Goal: Information Seeking & Learning: Learn about a topic

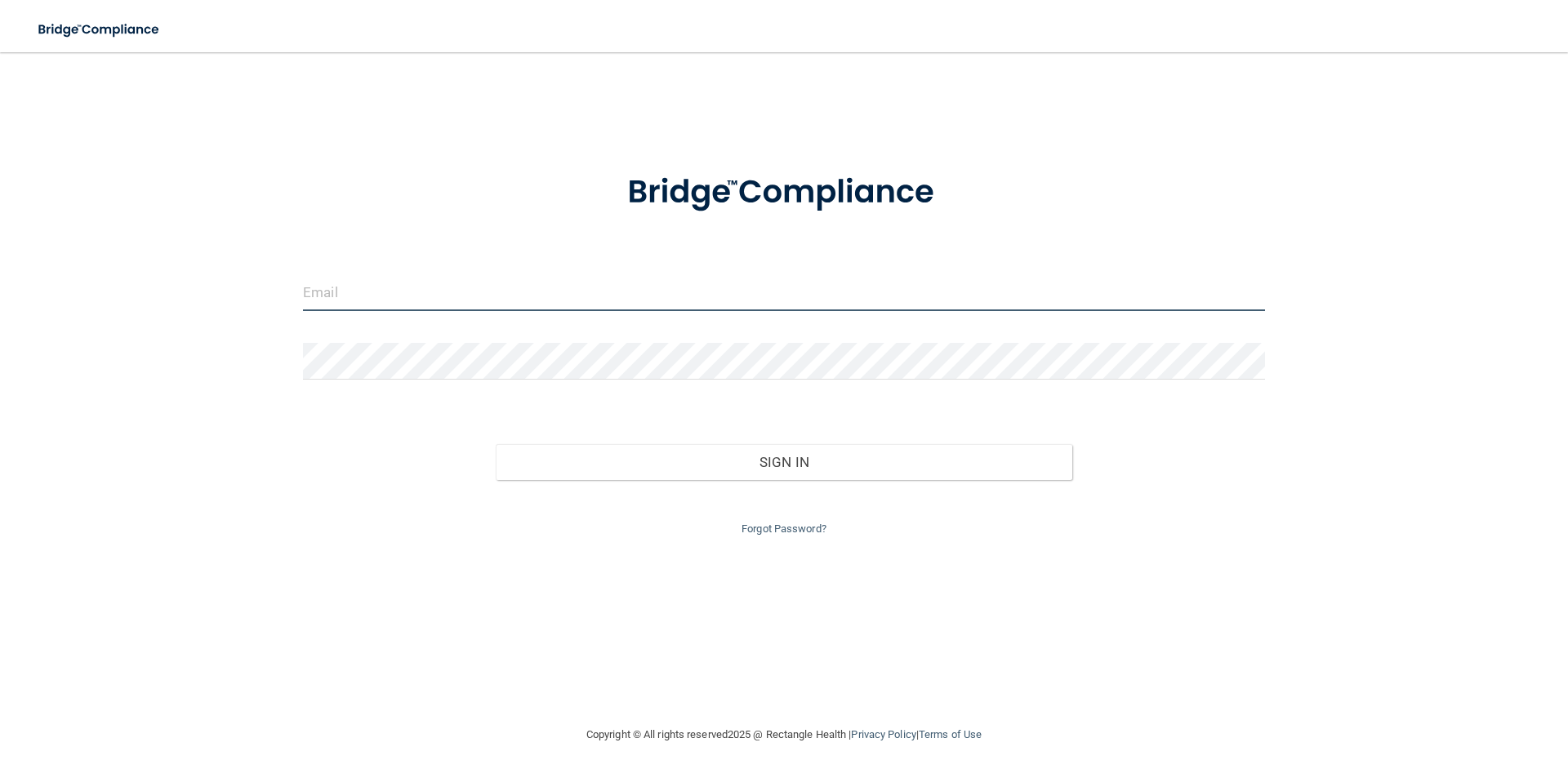
click at [421, 294] on input "email" at bounding box center [784, 293] width 962 height 37
type input "[EMAIL_ADDRESS][DOMAIN_NAME]"
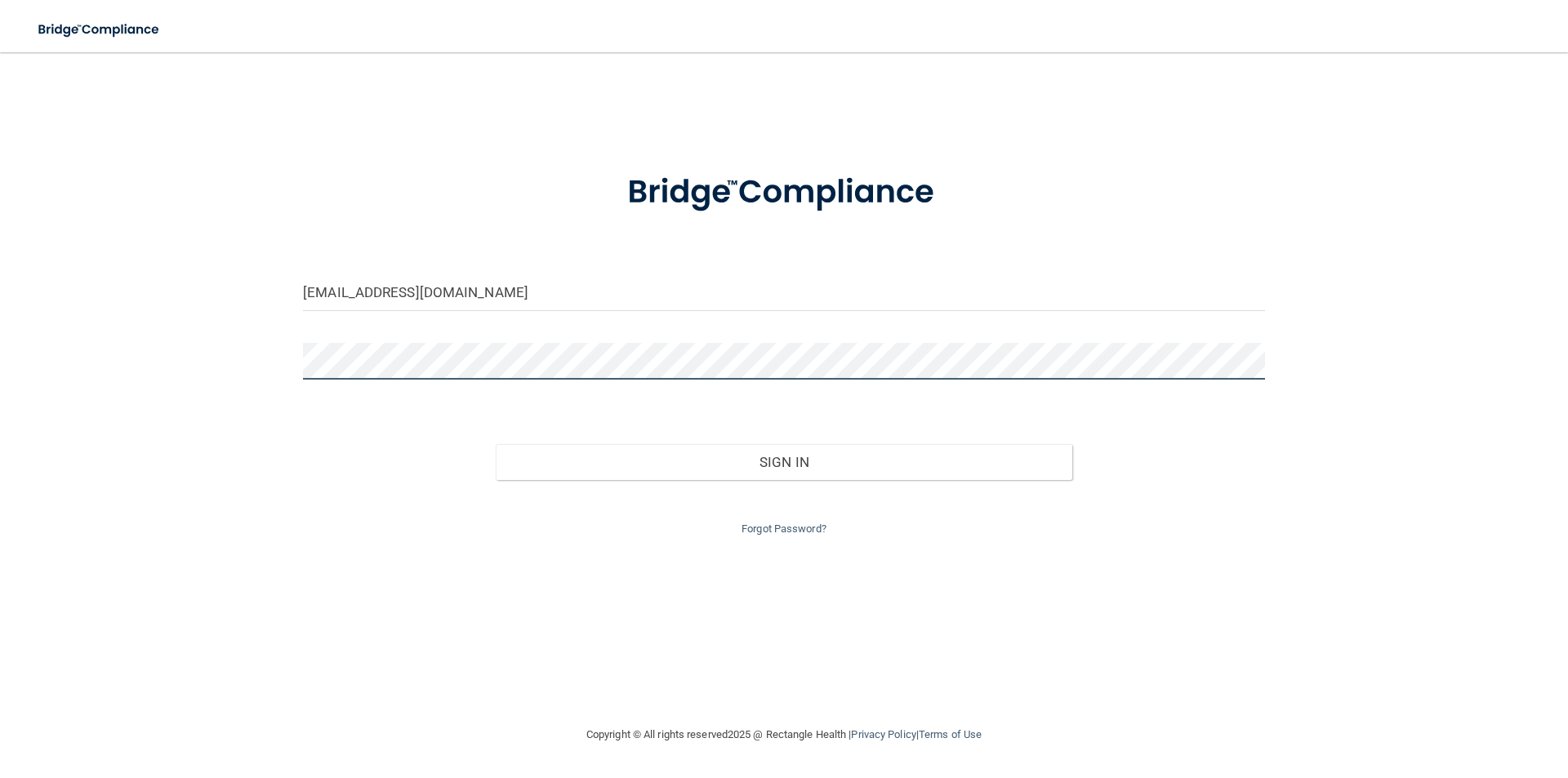
click at [495, 444] on button "Sign In" at bounding box center [784, 462] width 577 height 36
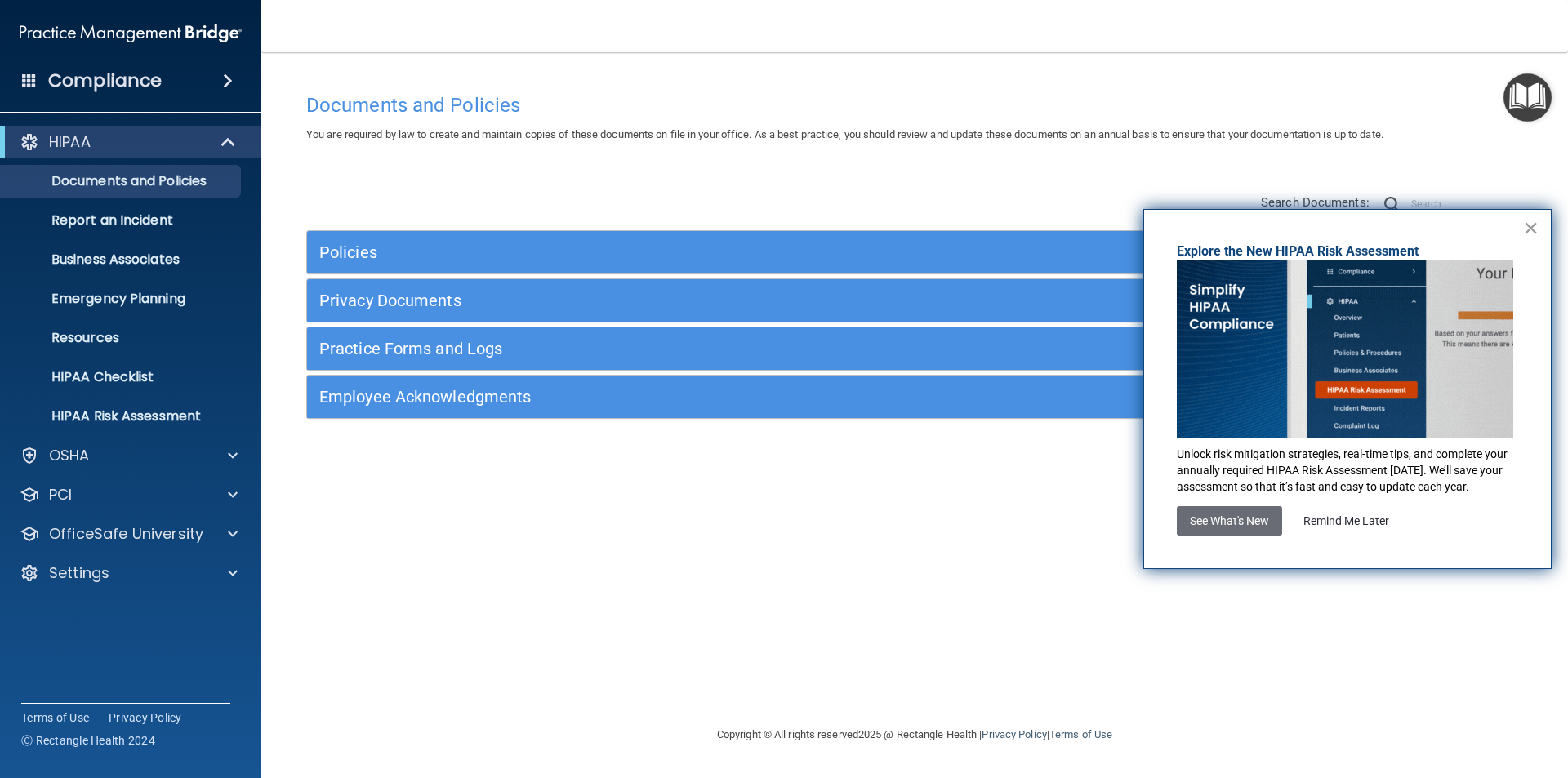
click at [1528, 231] on button "×" at bounding box center [1530, 227] width 15 height 26
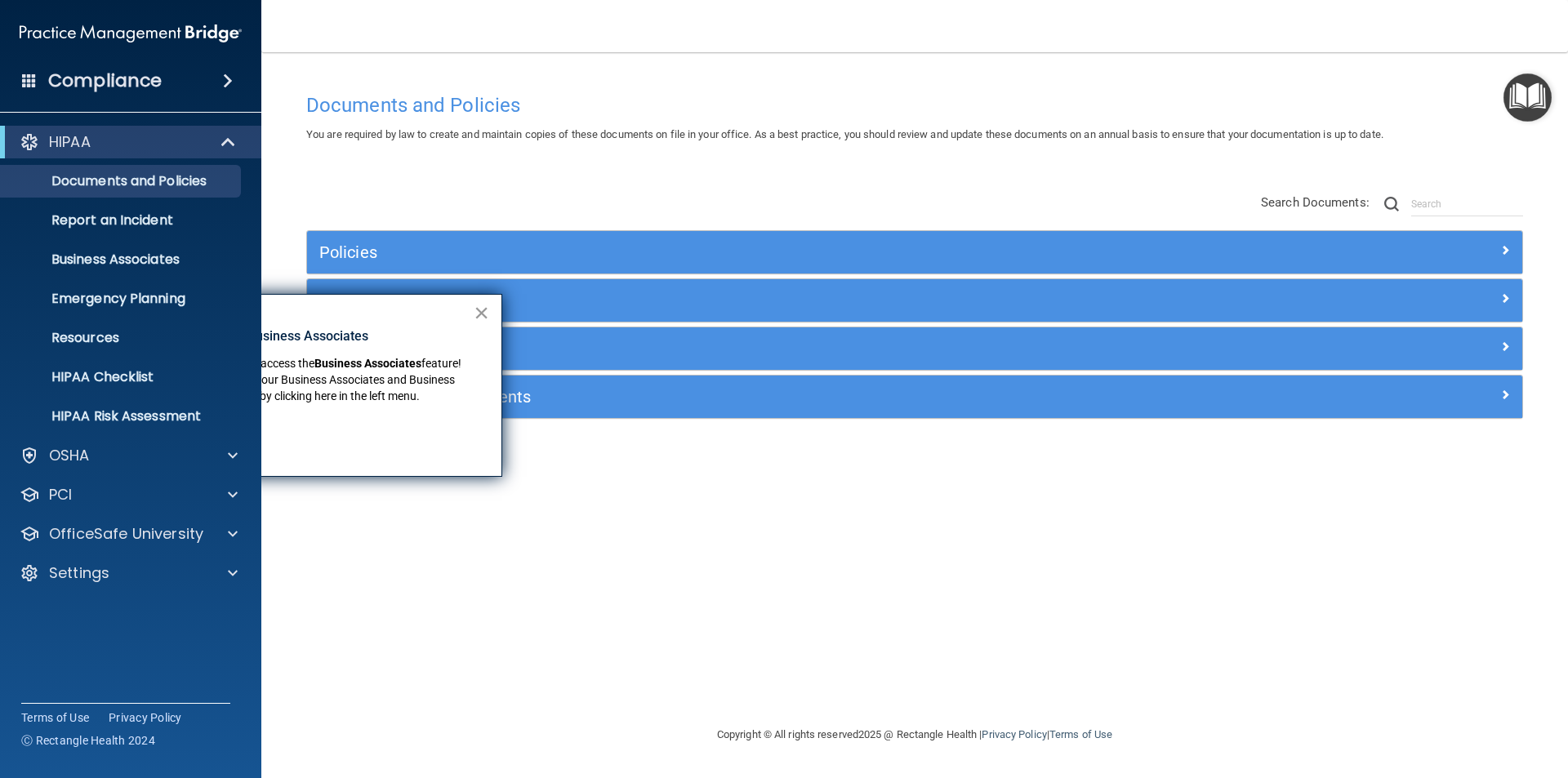
click at [485, 314] on button "×" at bounding box center [481, 312] width 15 height 26
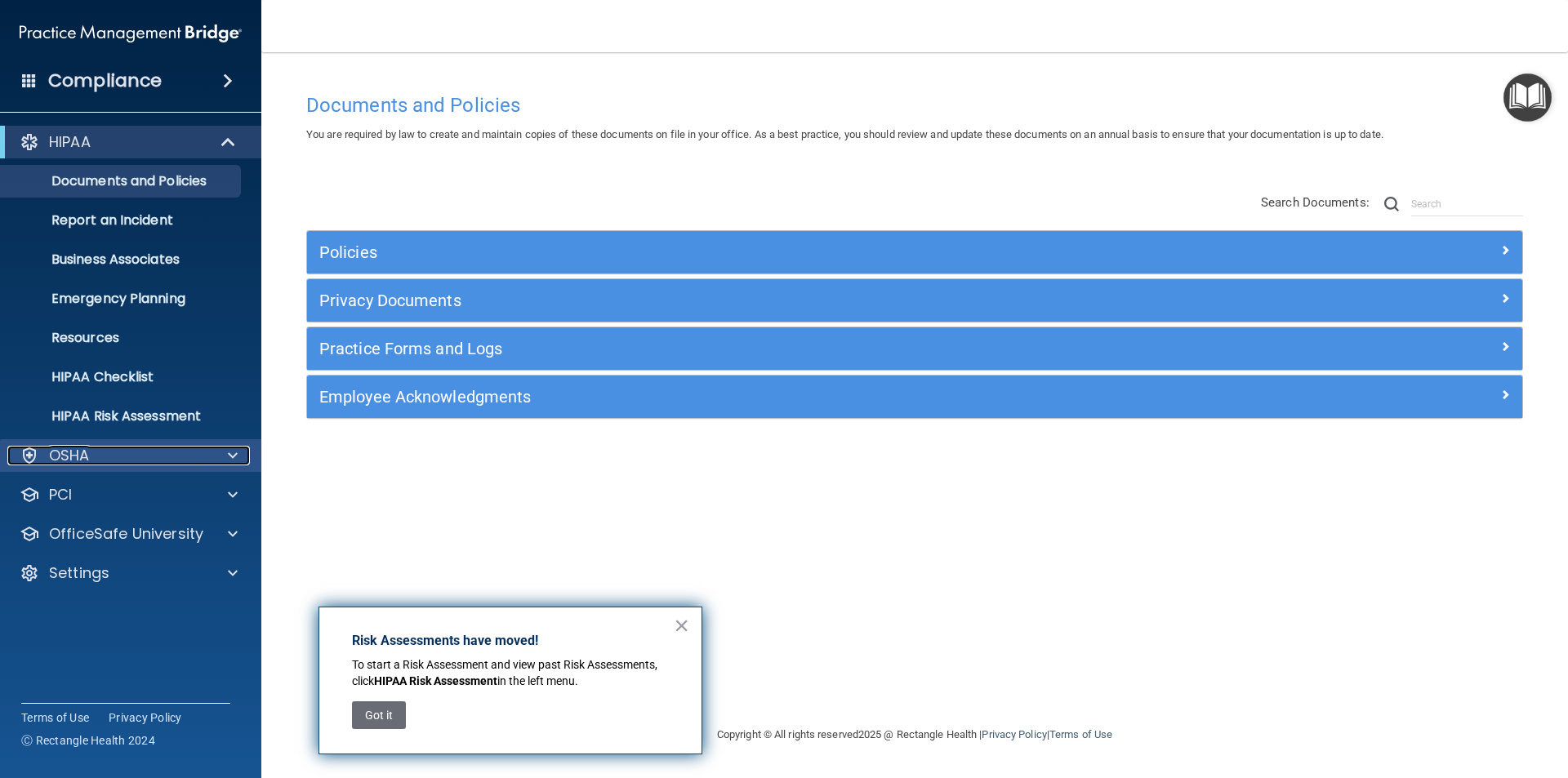
click at [108, 464] on div "OSHA" at bounding box center [108, 456] width 203 height 20
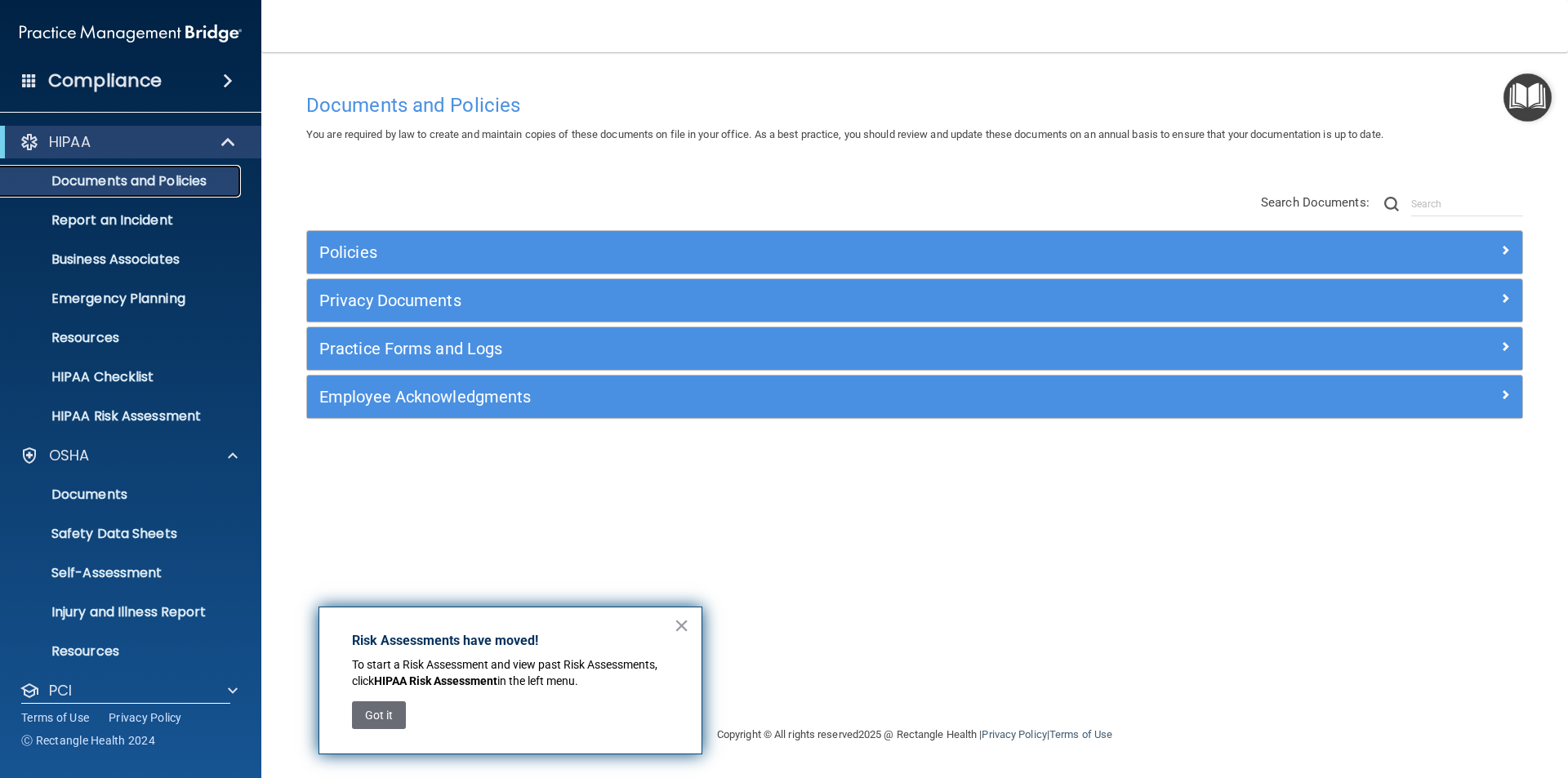
click at [192, 180] on p "Documents and Policies" at bounding box center [122, 181] width 223 height 16
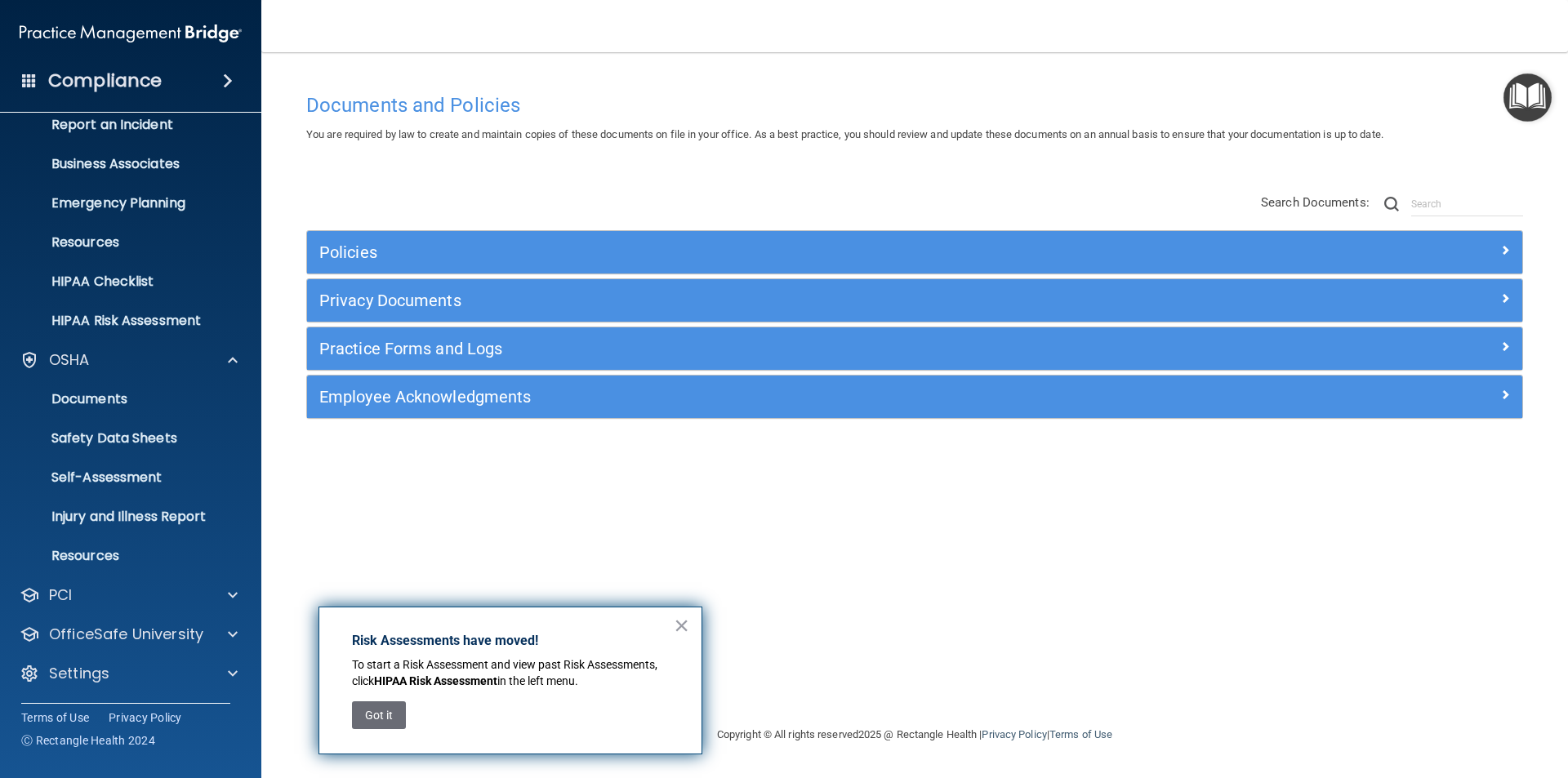
scroll to position [14, 0]
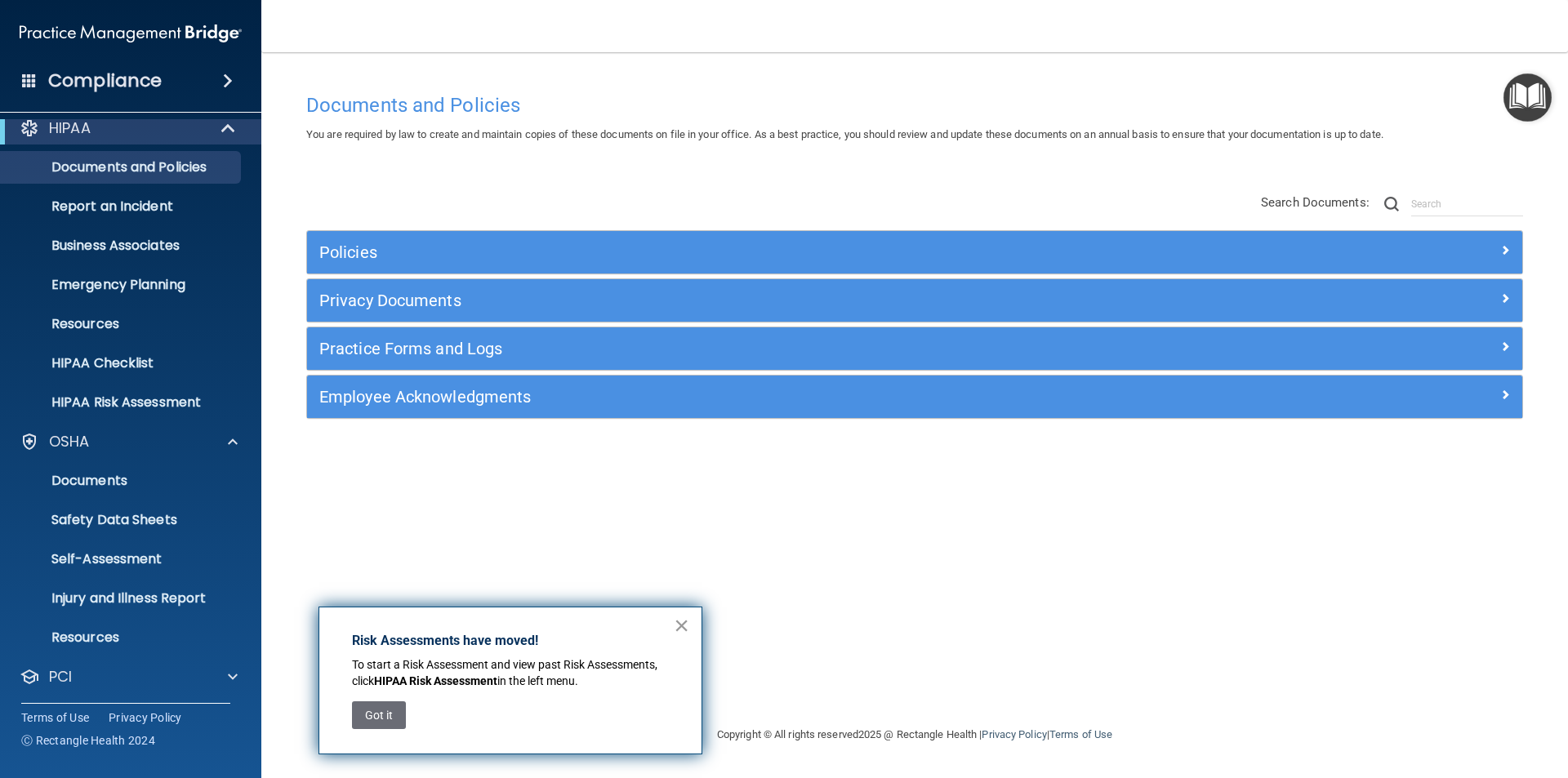
click at [677, 625] on button "×" at bounding box center [681, 625] width 15 height 26
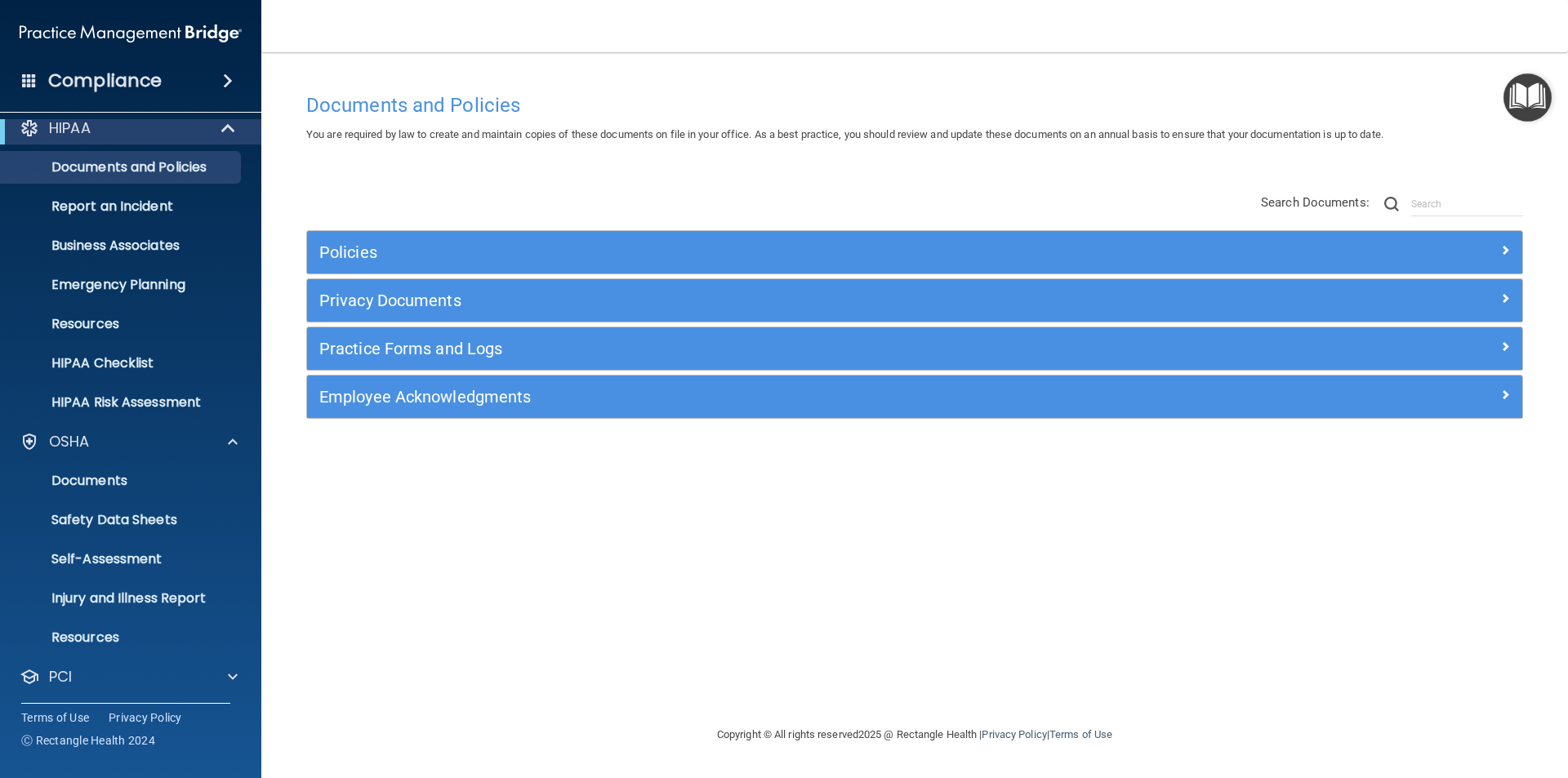
scroll to position [95, 0]
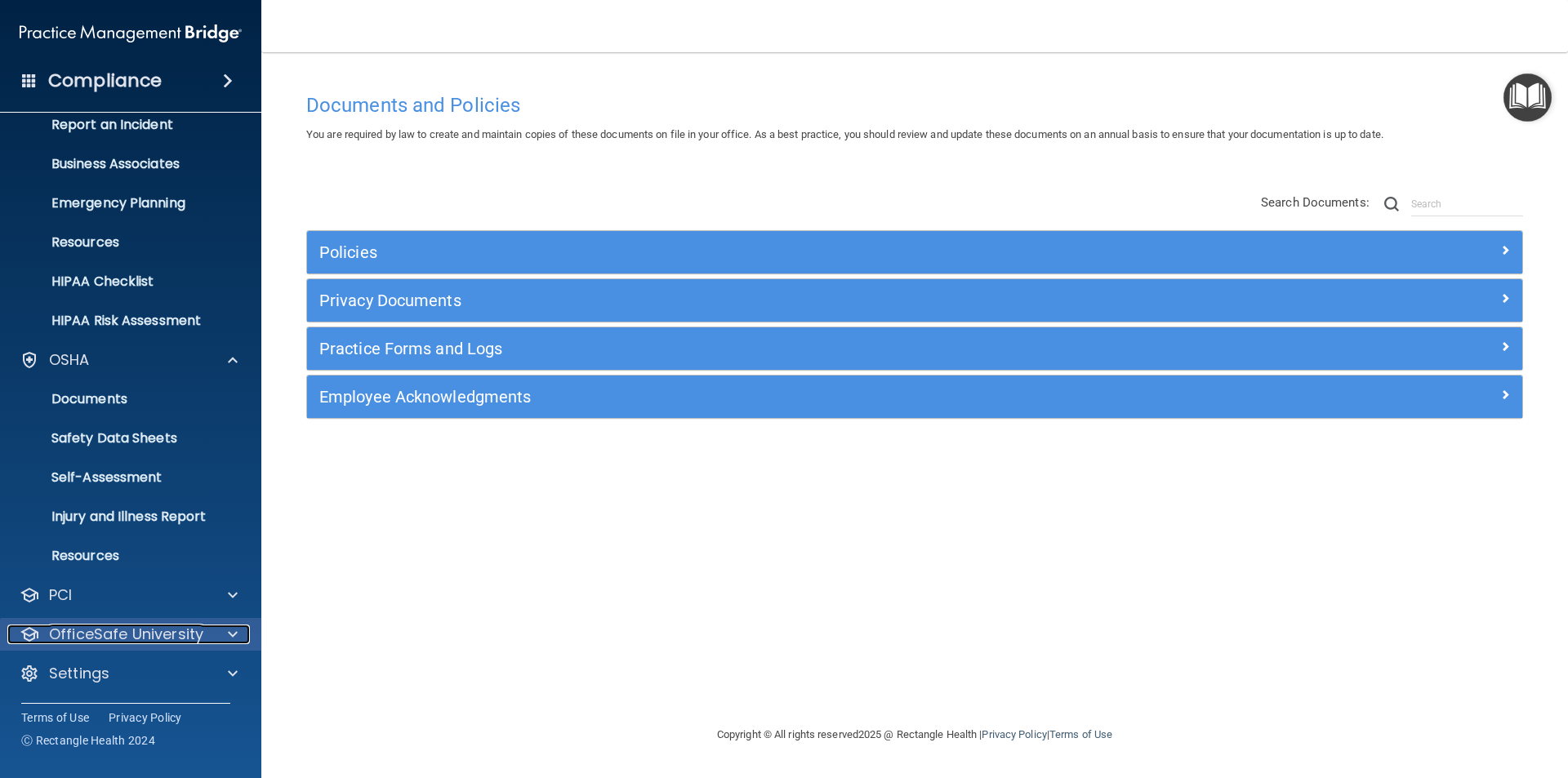
click at [165, 644] on p "OfficeSafe University" at bounding box center [125, 635] width 154 height 20
click at [170, 685] on link "HIPAA Training" at bounding box center [113, 674] width 258 height 32
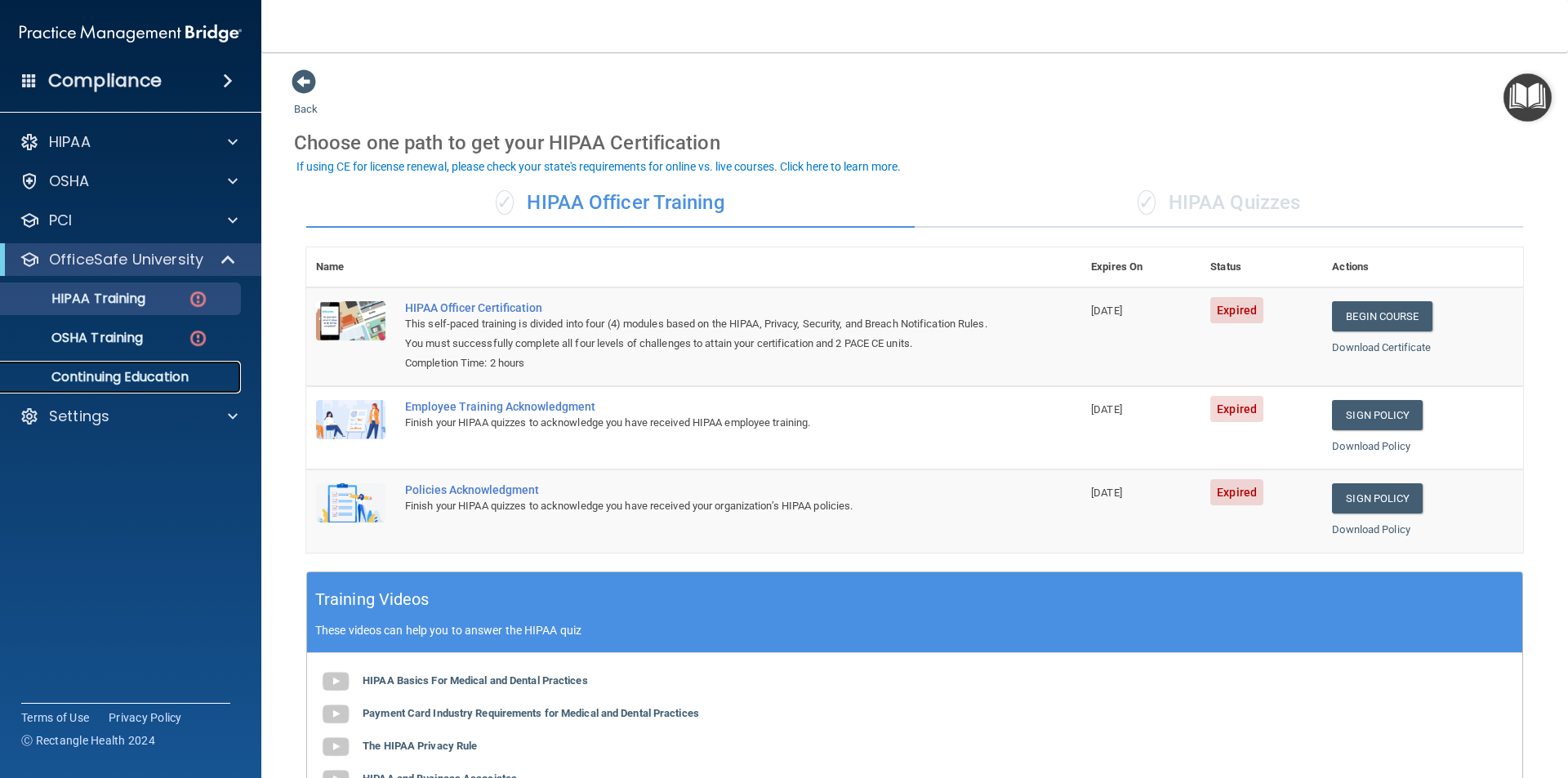
click at [126, 379] on p "Continuing Education" at bounding box center [122, 377] width 223 height 16
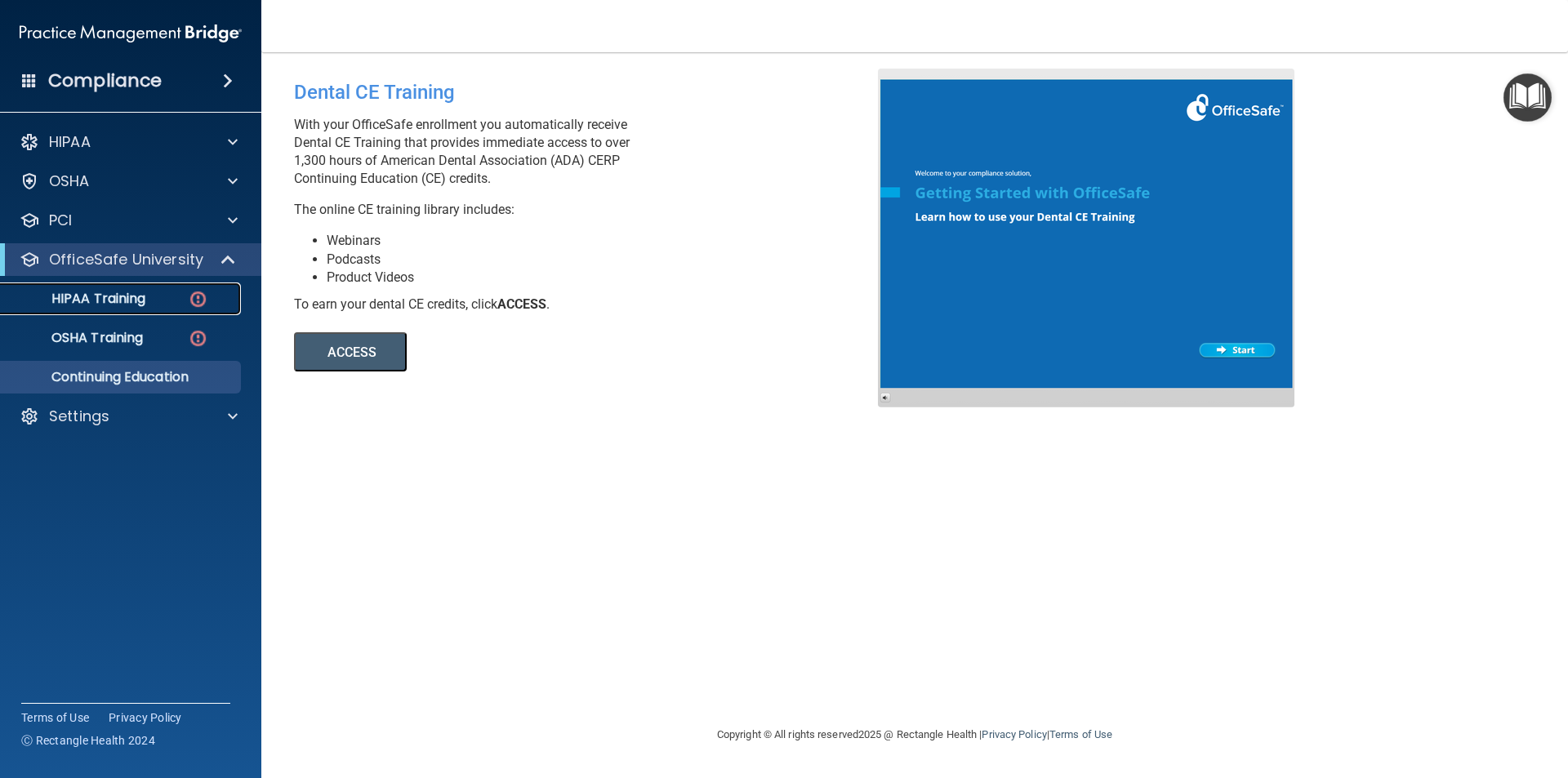
click at [93, 297] on p "HIPAA Training" at bounding box center [78, 299] width 135 height 16
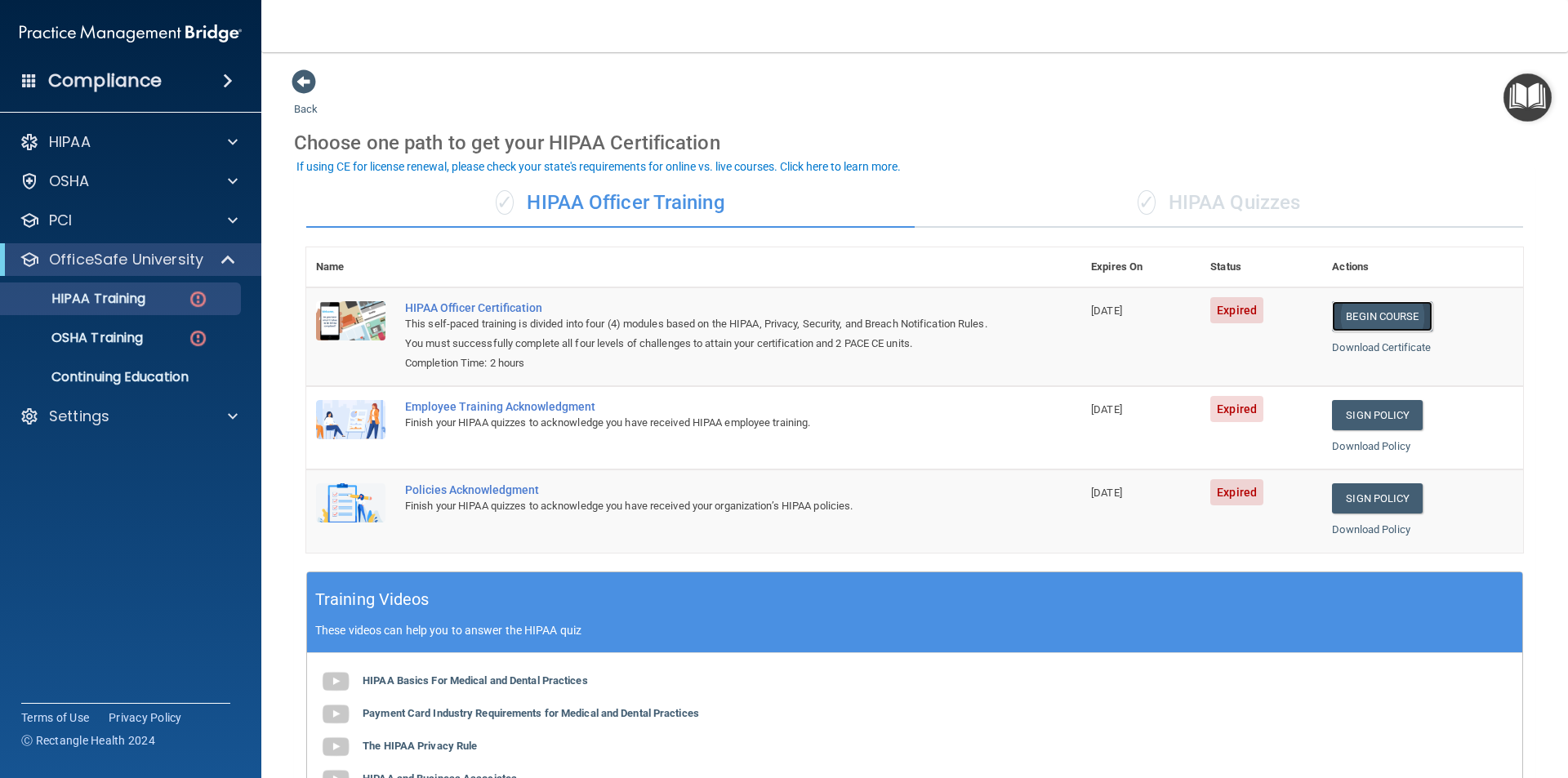
click at [1372, 315] on link "Begin Course" at bounding box center [1382, 317] width 100 height 31
